Goal: Task Accomplishment & Management: Use online tool/utility

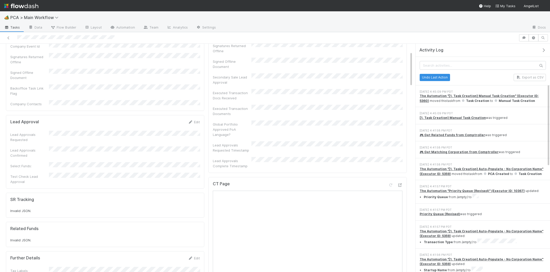
scroll to position [242, 0]
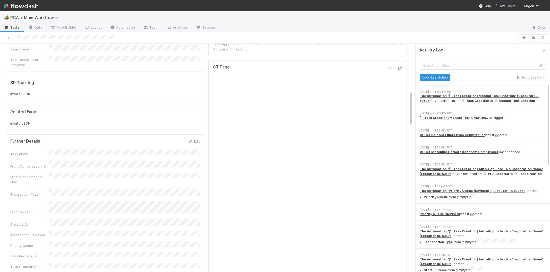
scroll to position [321, 0]
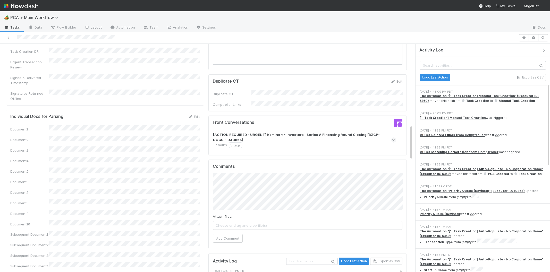
scroll to position [530, 0]
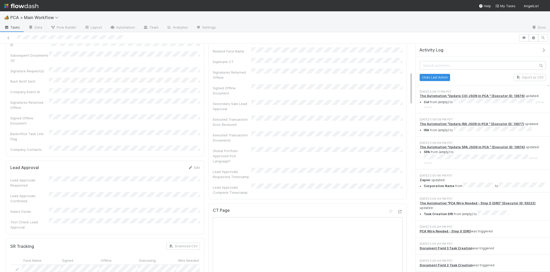
scroll to position [102, 0]
